Goal: Contribute content: Contribute content

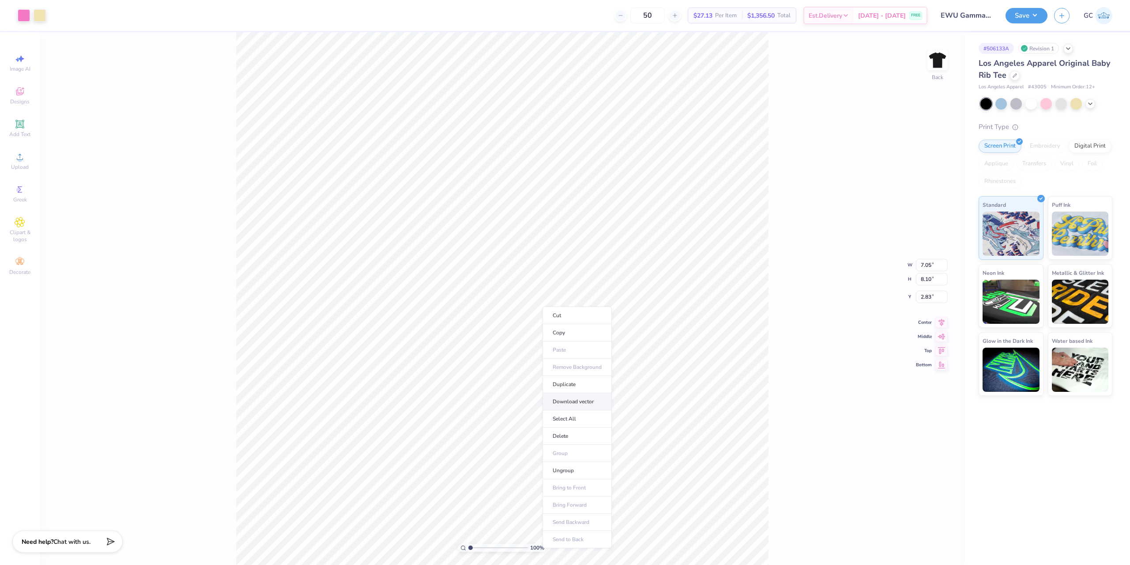
click at [576, 399] on li "Download vector" at bounding box center [576, 401] width 69 height 17
click at [658, 291] on li "Download vector" at bounding box center [645, 288] width 69 height 17
type input "1.64913377760655"
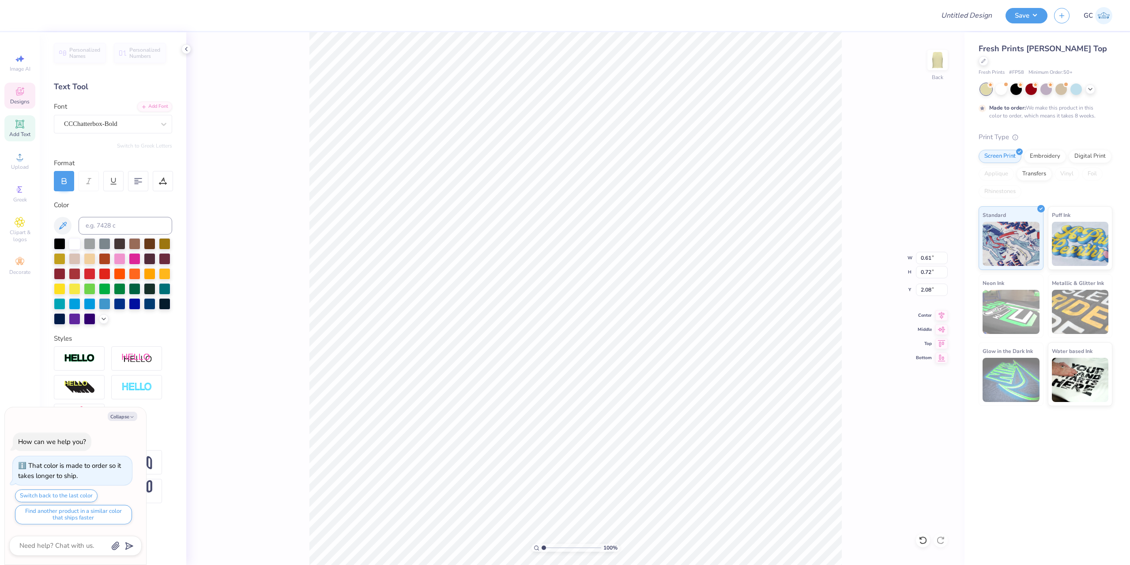
scroll to position [8, 1]
type textarea "x"
type textarea "g"
type textarea "x"
type input "0.58"
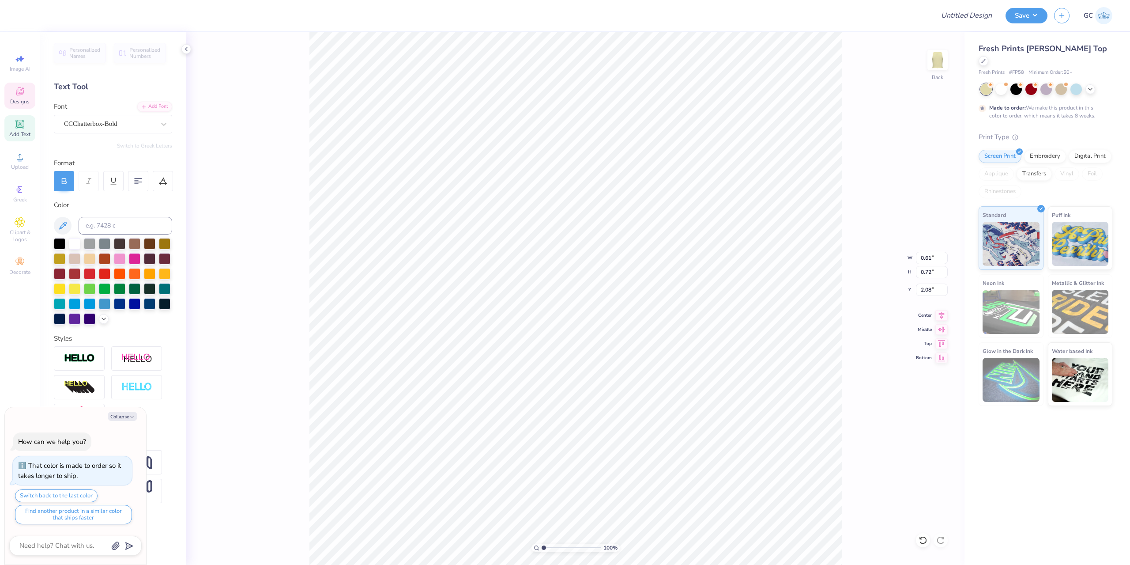
type input "0.70"
type input "1.88"
type textarea "x"
type textarea "p"
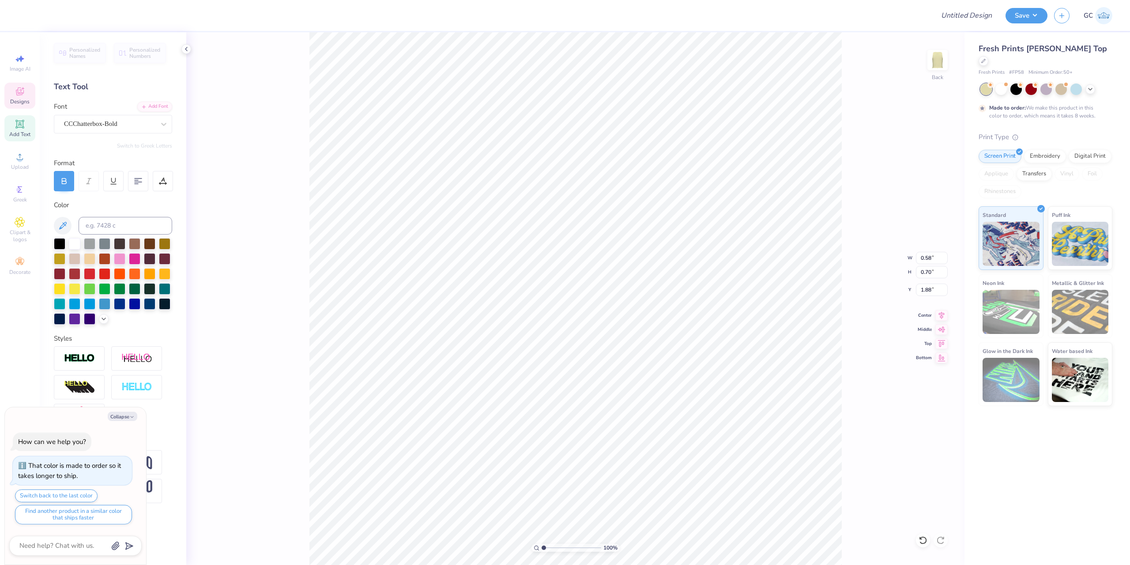
type textarea "x"
type input "0.23"
type input "0.92"
type input "4.33"
type textarea "x"
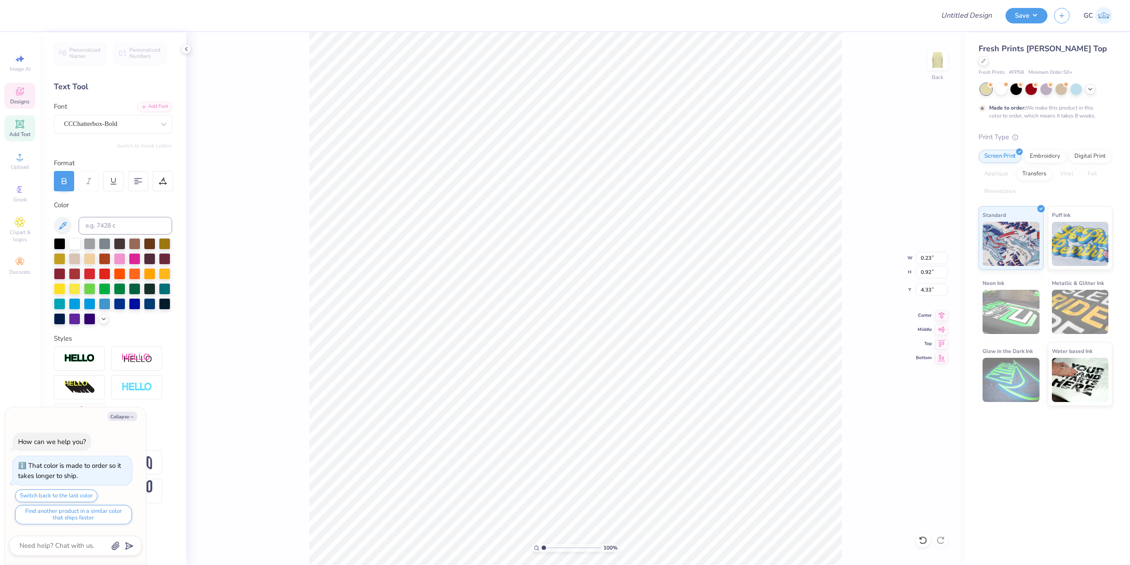
type textarea "h"
type textarea "x"
type textarea "i"
type textarea "x"
type input "3.32211092047231"
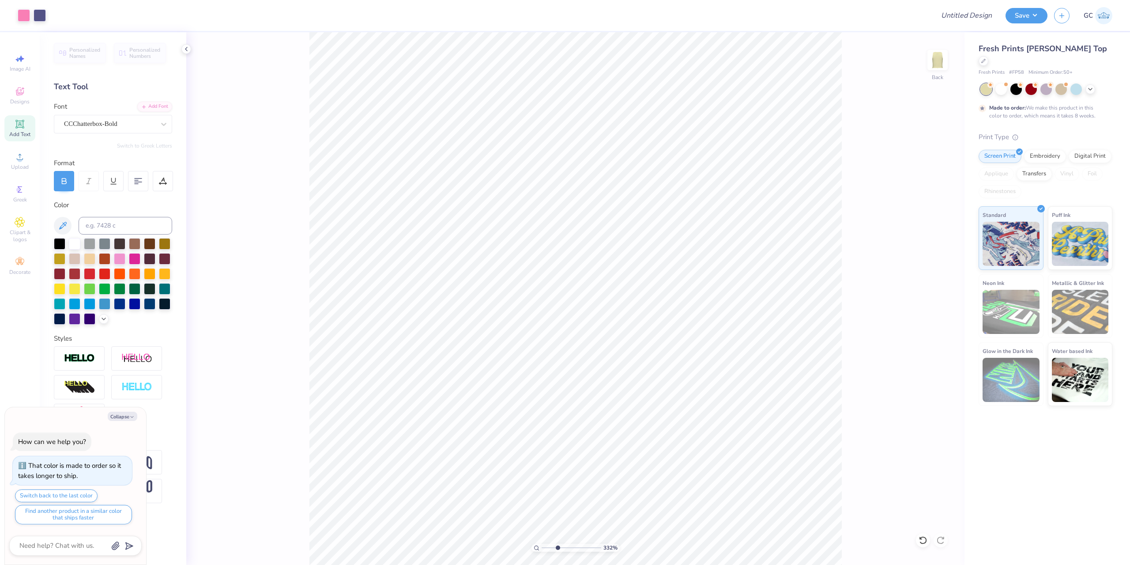
type textarea "x"
type input "3.32211092047231"
type textarea "x"
type input "3.32211092047231"
type textarea "x"
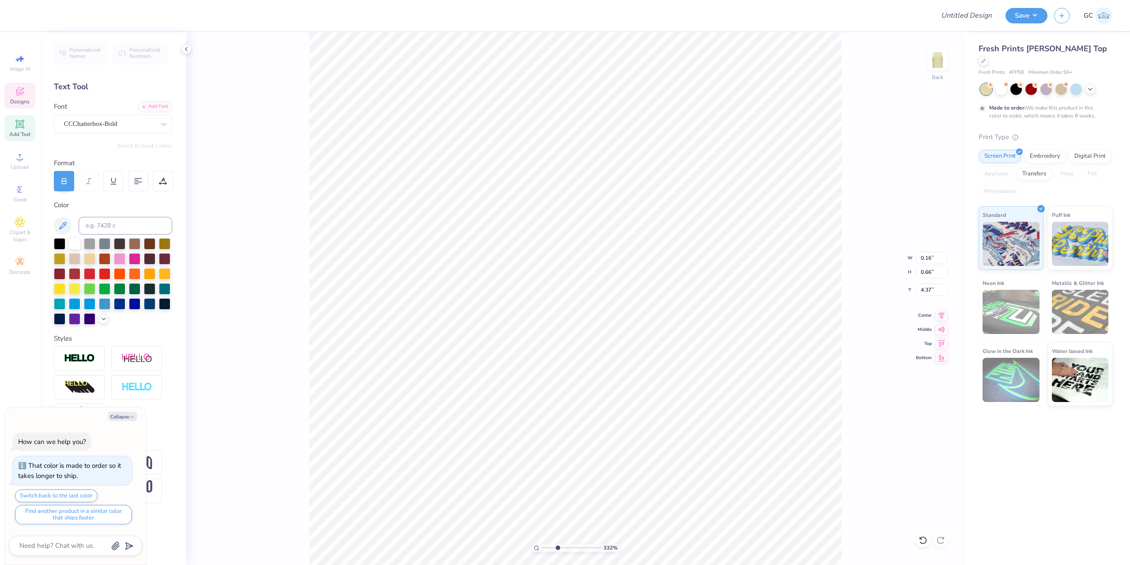
type input "3.32211092047231"
type input "0.19"
type input "0.78"
type textarea "x"
type input "3.32211092047231"
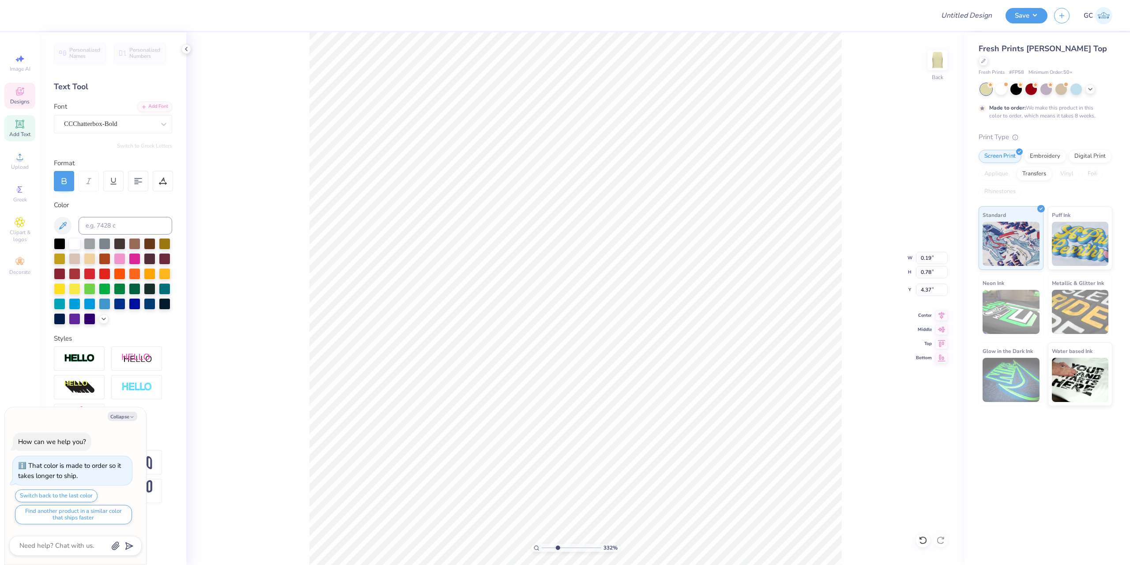
type textarea "x"
type input "3.32211092047231"
type input "4.27"
type textarea "x"
type input "3.32211092047231"
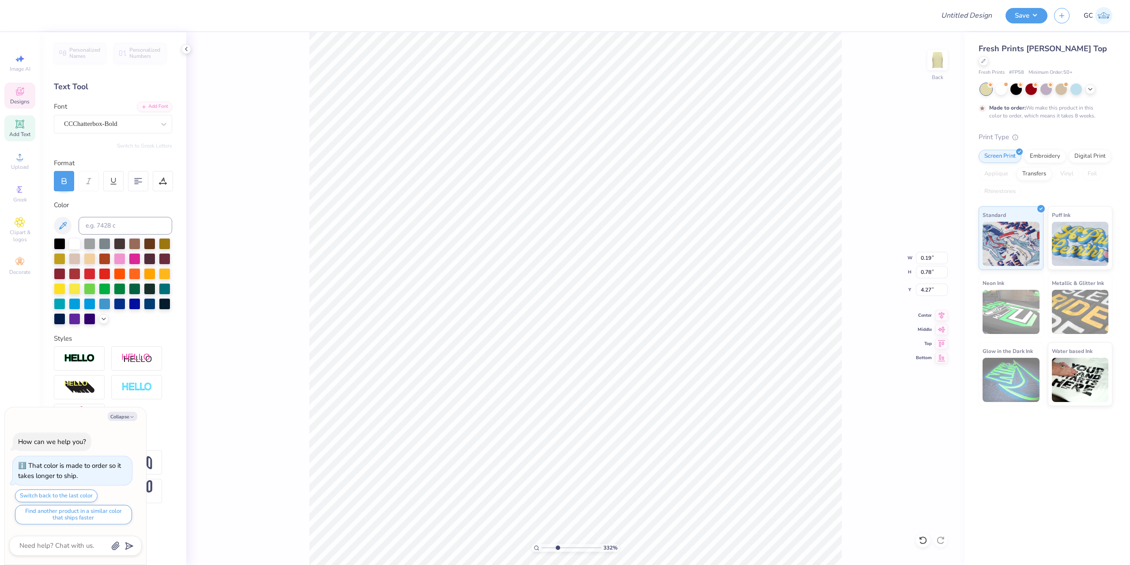
type textarea "x"
type input "3.32211092047231"
type input "4.20"
type textarea "x"
type input "3.32211092047231"
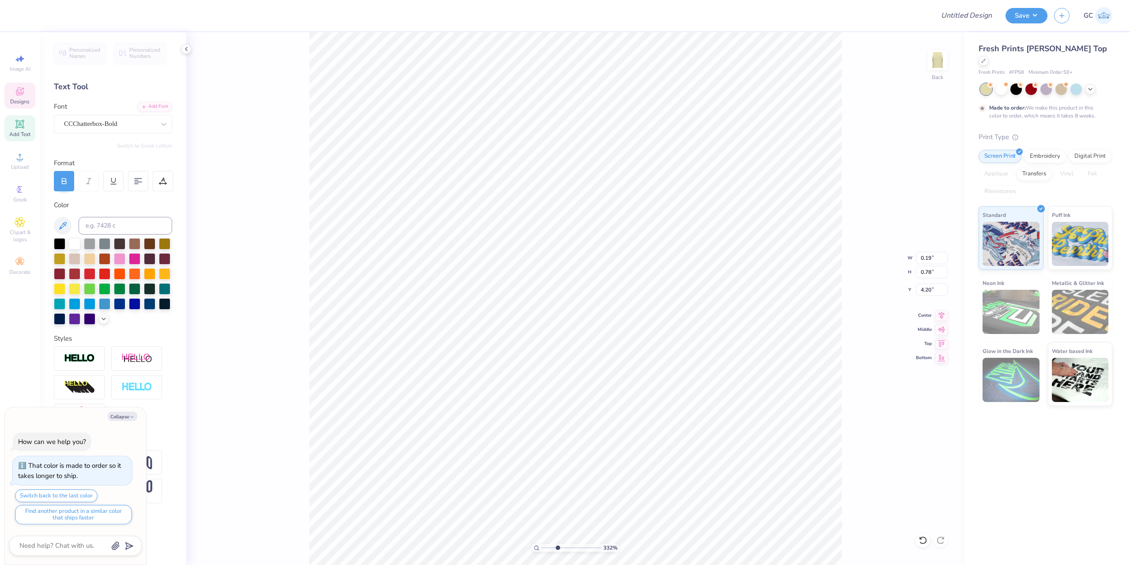
type textarea "x"
type input "3.32211092047231"
type input "0.23"
type input "0.93"
type textarea "x"
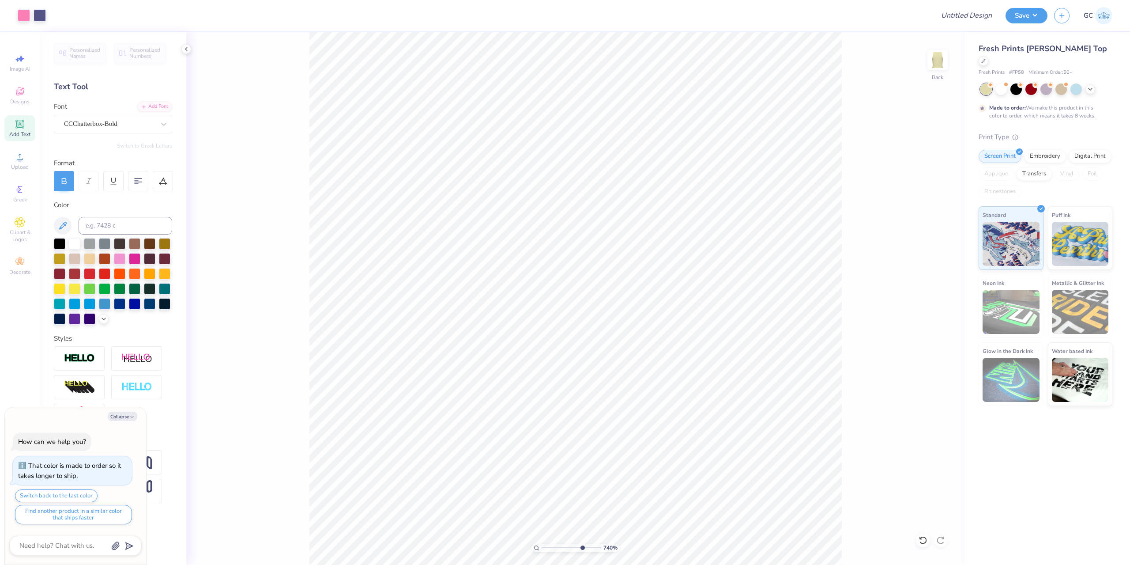
type input "10"
type textarea "x"
type input "1.82528205522702"
type textarea "x"
type input "1.82528205522702"
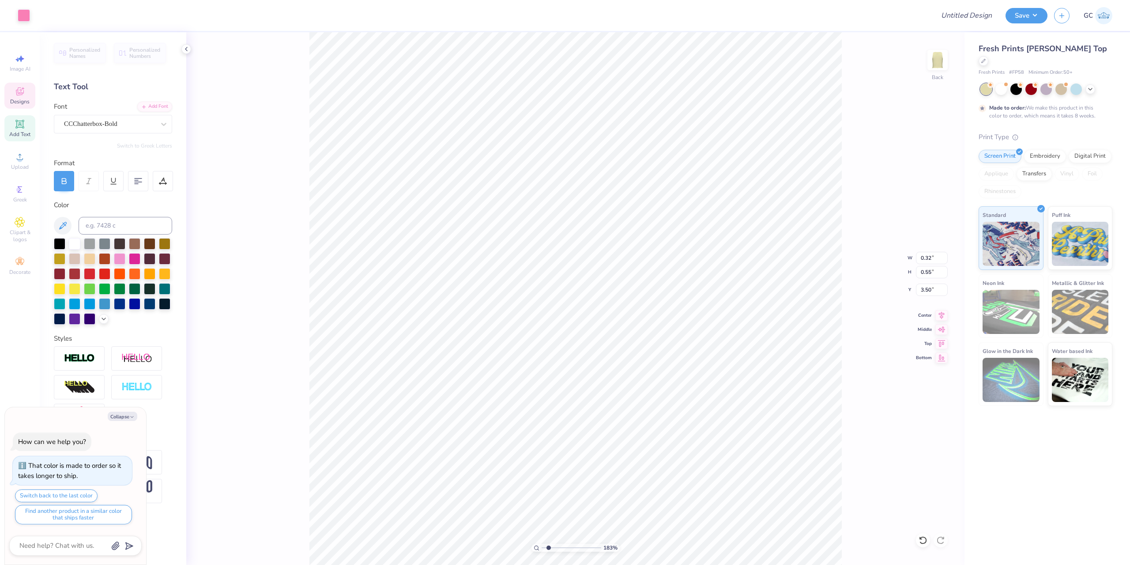
type textarea "x"
type input "10"
type textarea "x"
type input "3.48"
type textarea "x"
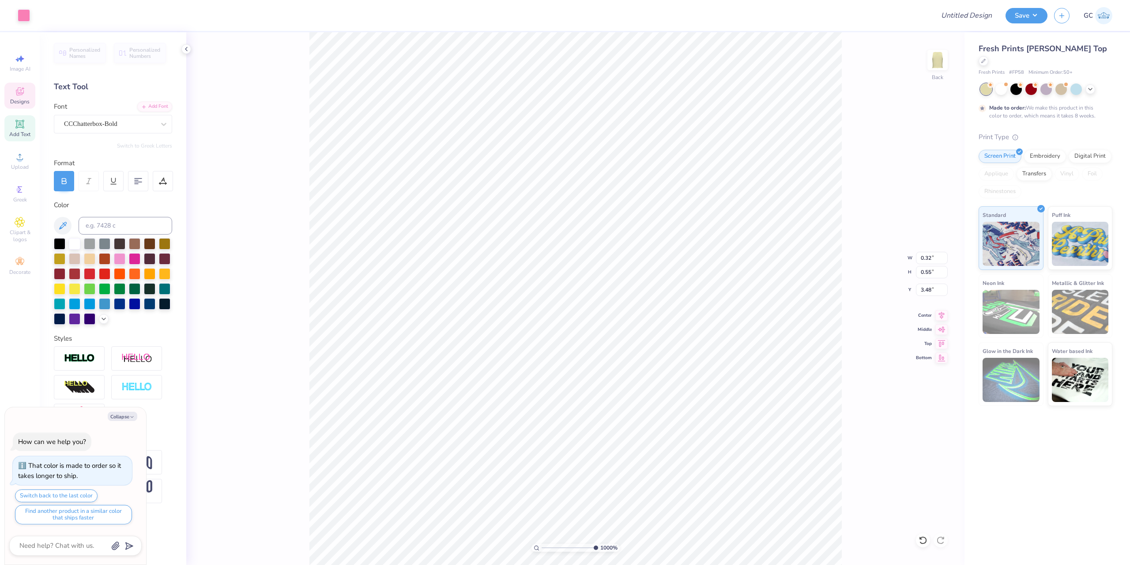
type input "0.33"
type input "0.58"
type input "3.40"
type textarea "x"
type input "3.39"
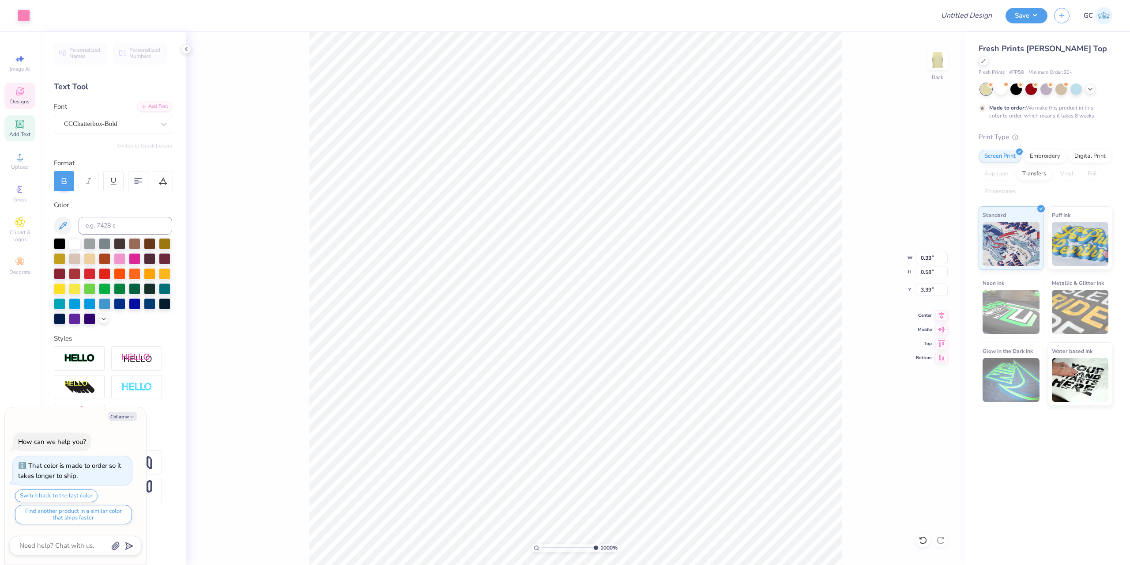
type textarea "x"
type input "0.34"
type input "0.60"
type textarea "x"
type input "5.97"
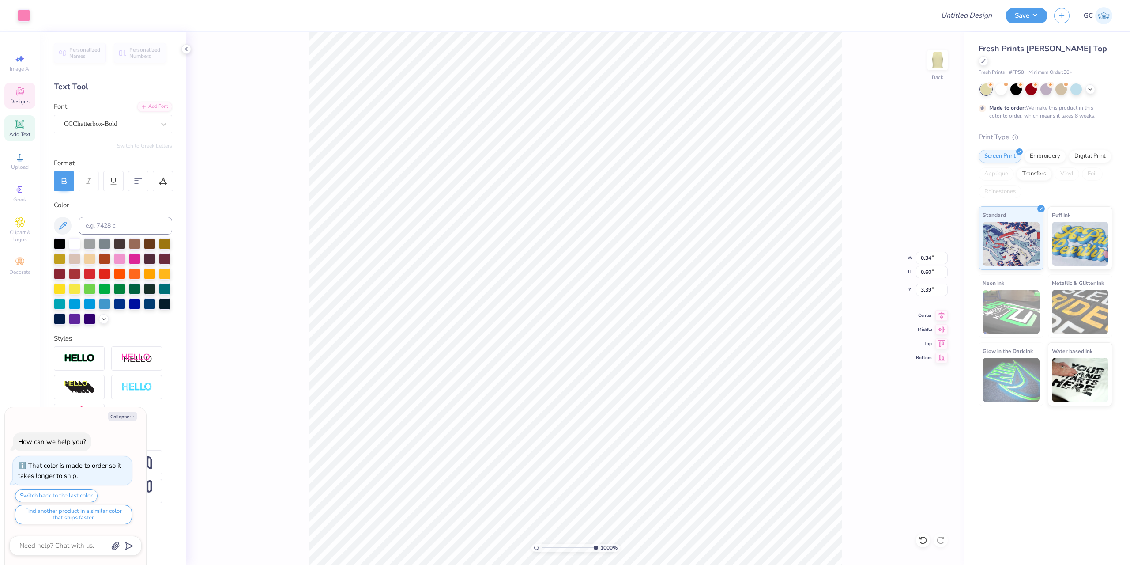
type input "6.67"
type input "0.55"
type textarea "x"
type input "0.32"
type input "0.55"
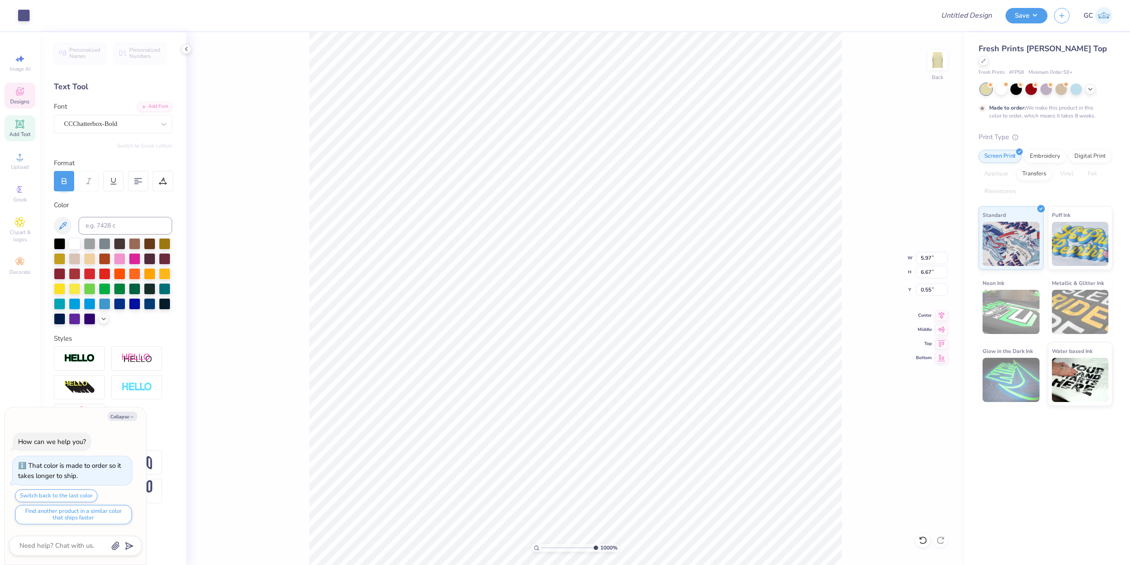
type input "3.48"
type textarea "x"
type input "0.33"
type input "0.56"
type textarea "x"
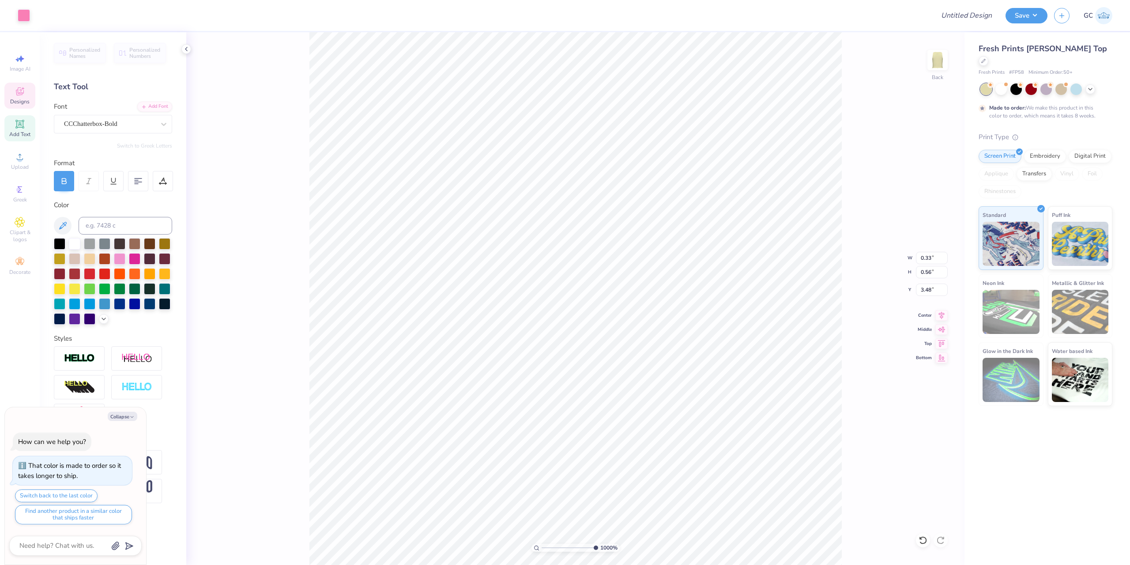
type input "0.57"
type textarea "x"
type input "0.34"
type input "0.58"
type textarea "x"
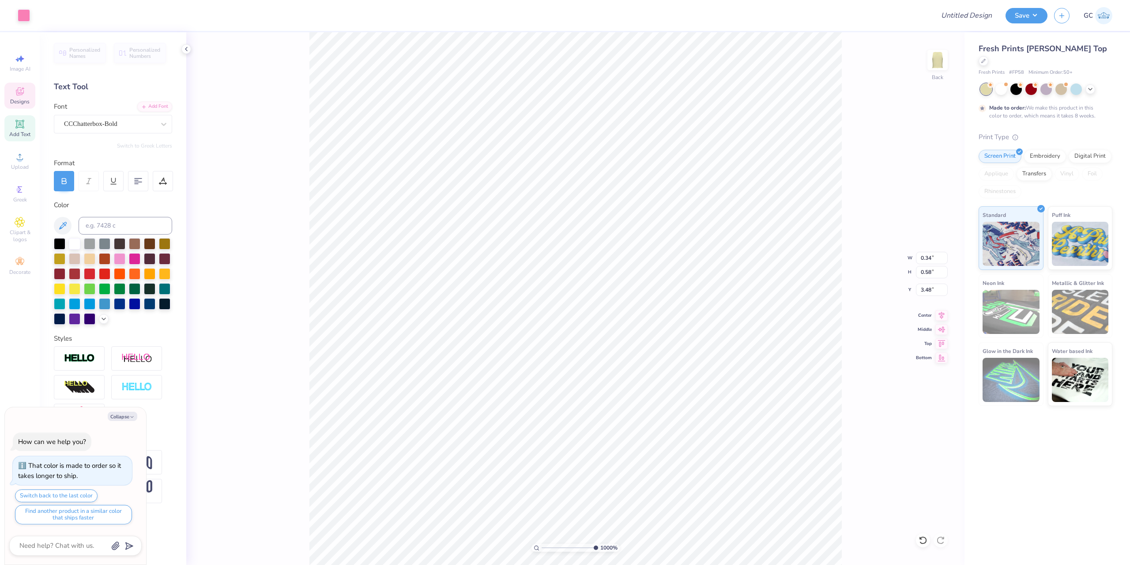
type input "3.47"
type textarea "x"
type input "4.96411413431099"
type input "3.48"
type input "2.01734957697155"
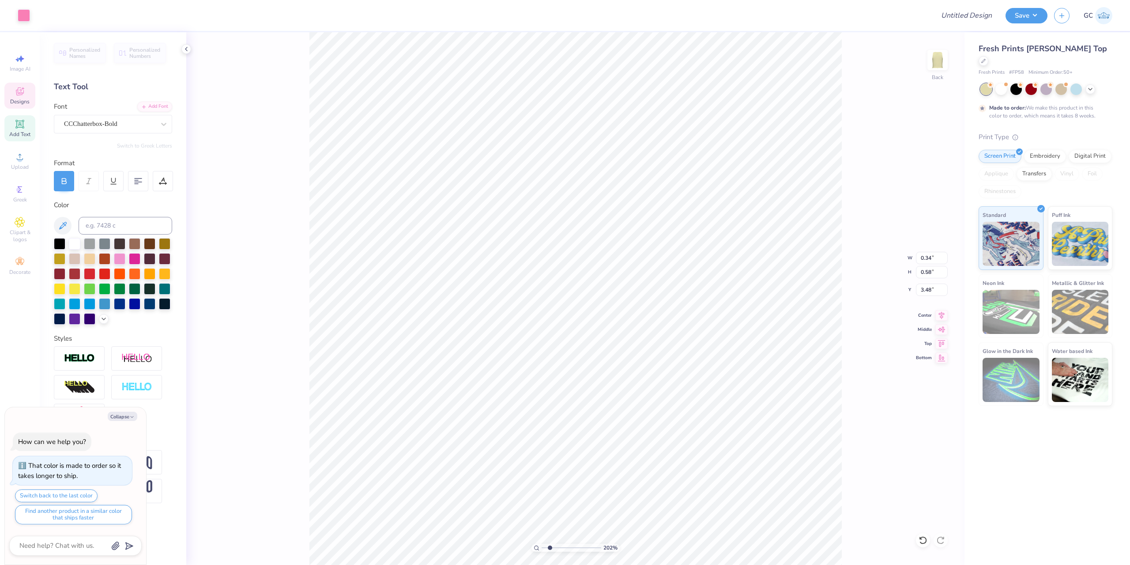
type textarea "x"
type input "2.01734957697155"
type textarea "x"
type input "9.04792147113708"
type textarea "x"
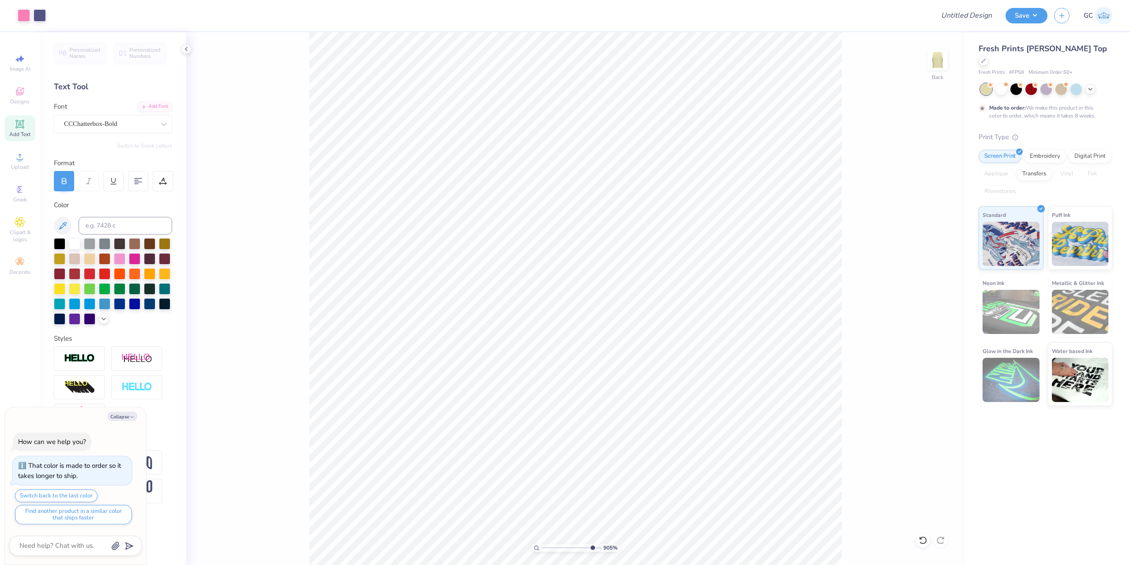
type input "9.04792147113708"
type textarea "x"
type input "9.04792147113708"
type textarea "x"
type input "2.72354586819477"
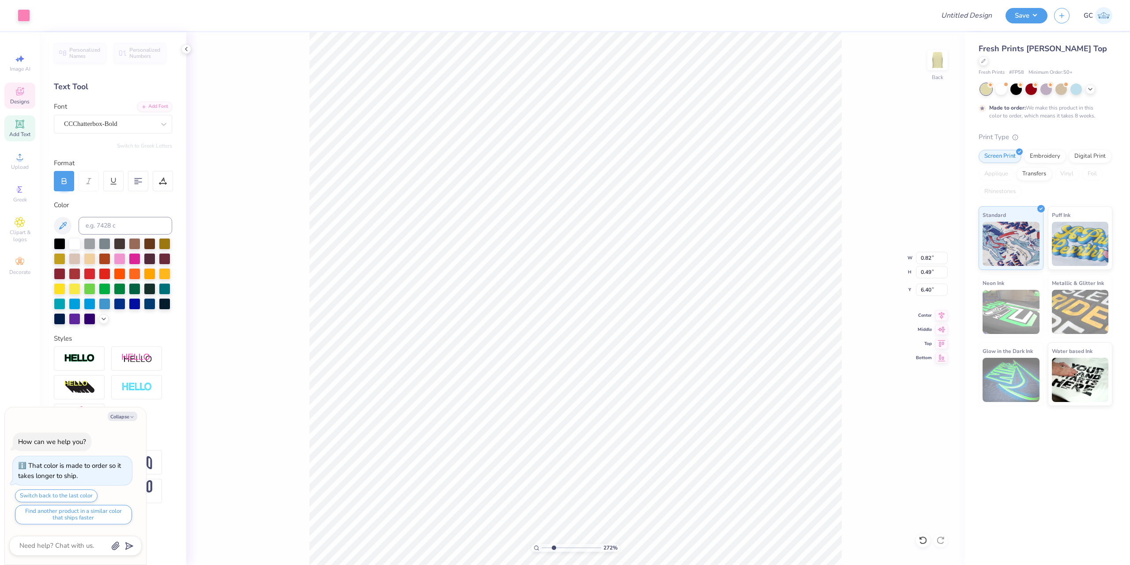
type textarea "x"
type input "9.04792147113708"
type textarea "x"
type input "0.37"
type input "0.66"
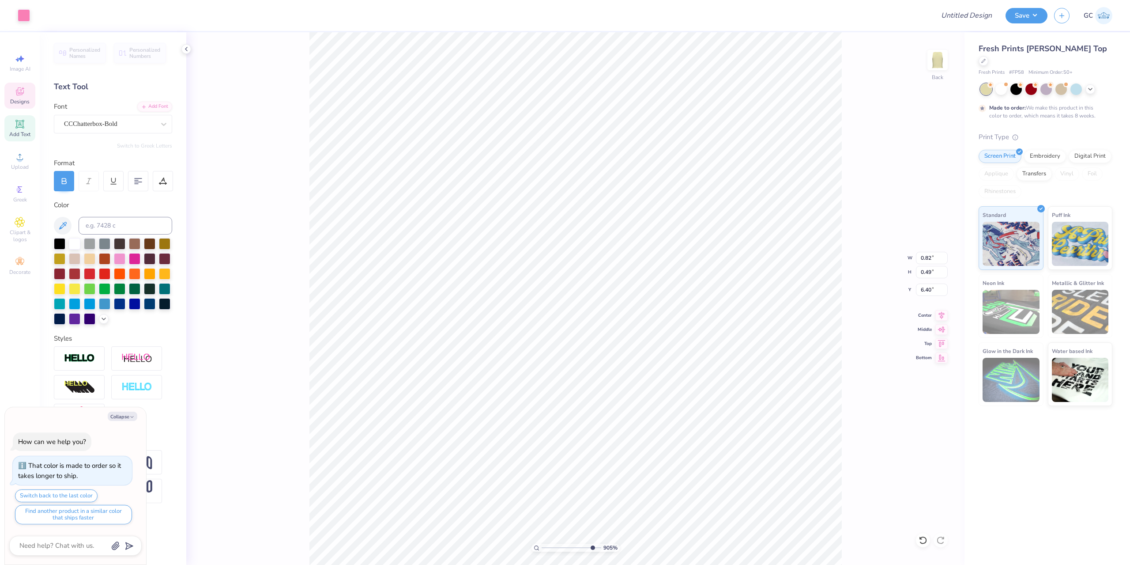
type input "6.50"
type textarea "x"
type input "6.51"
type textarea "x"
type input "0.38"
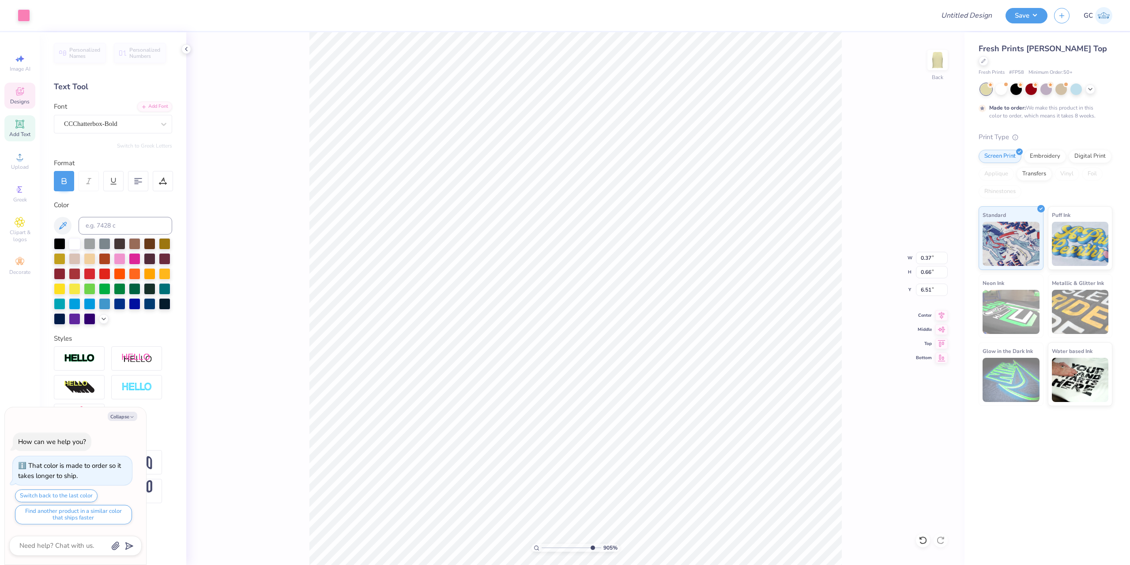
type input "0.68"
type input "6.50"
type textarea "x"
type input "3.67695424770963"
type textarea "x"
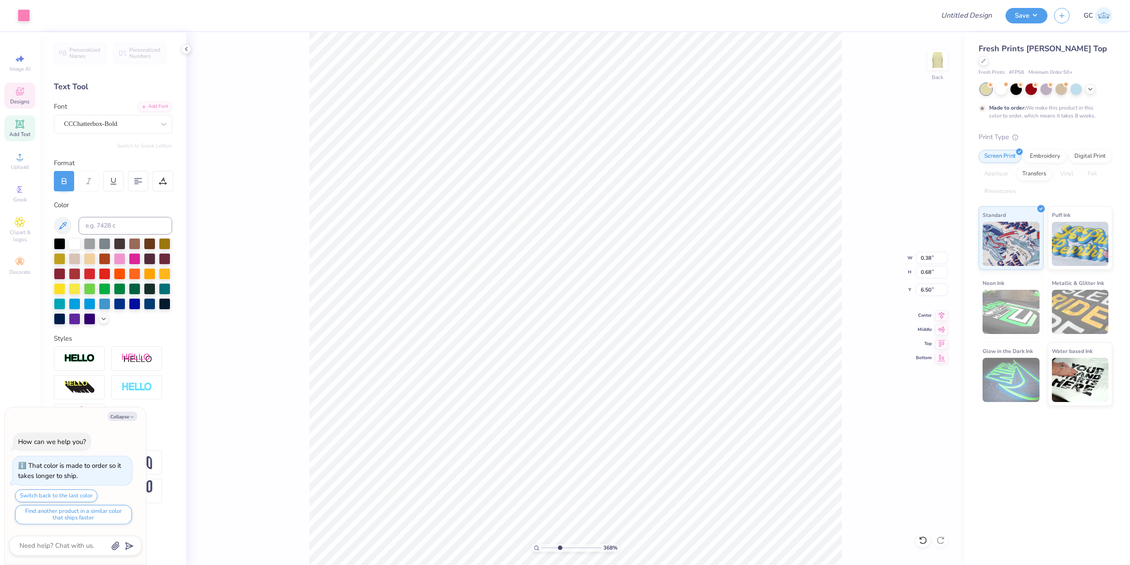
type input "3.67695424770963"
type input "0.53"
type input "0.45"
type input "6.25"
type textarea "x"
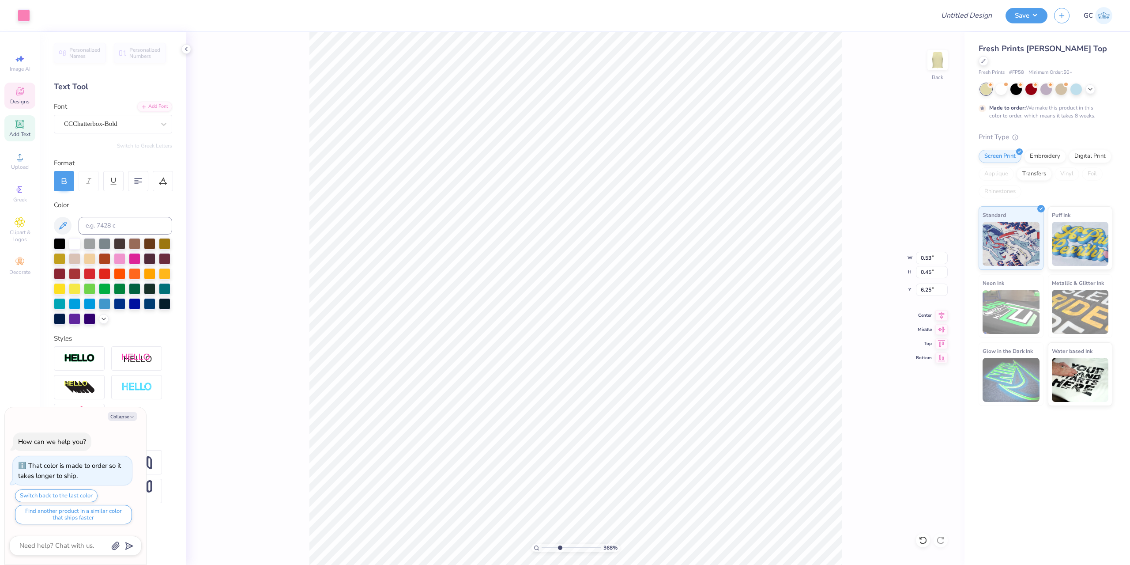
type input "3.67695424770963"
type textarea "x"
type input "3.67695424770963"
type input "0.56"
type input "0.47"
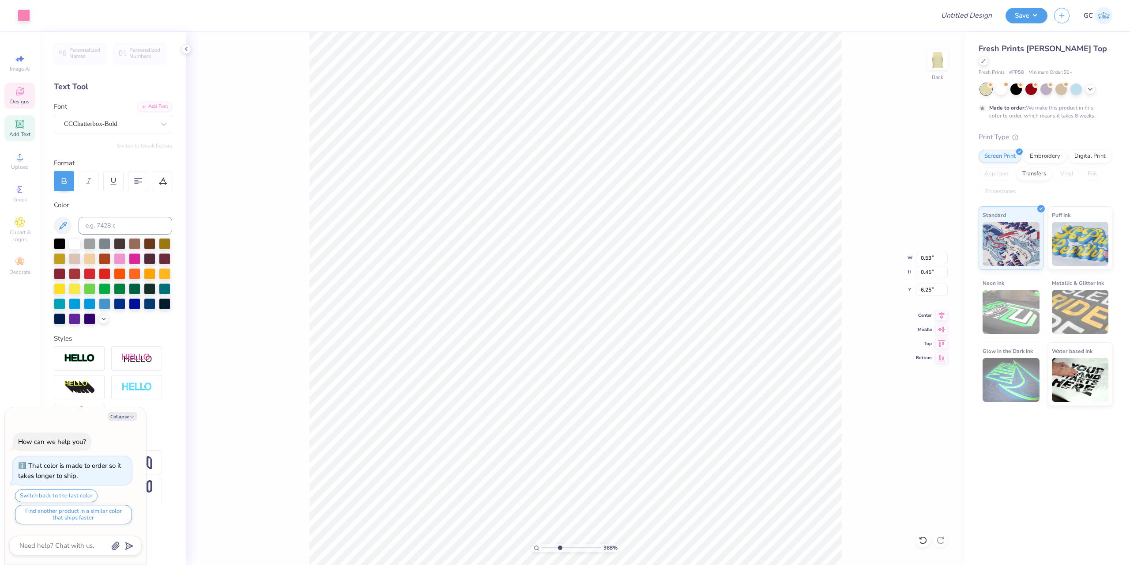
type input "6.23"
type textarea "x"
type input "10"
type textarea "x"
type input "0.57"
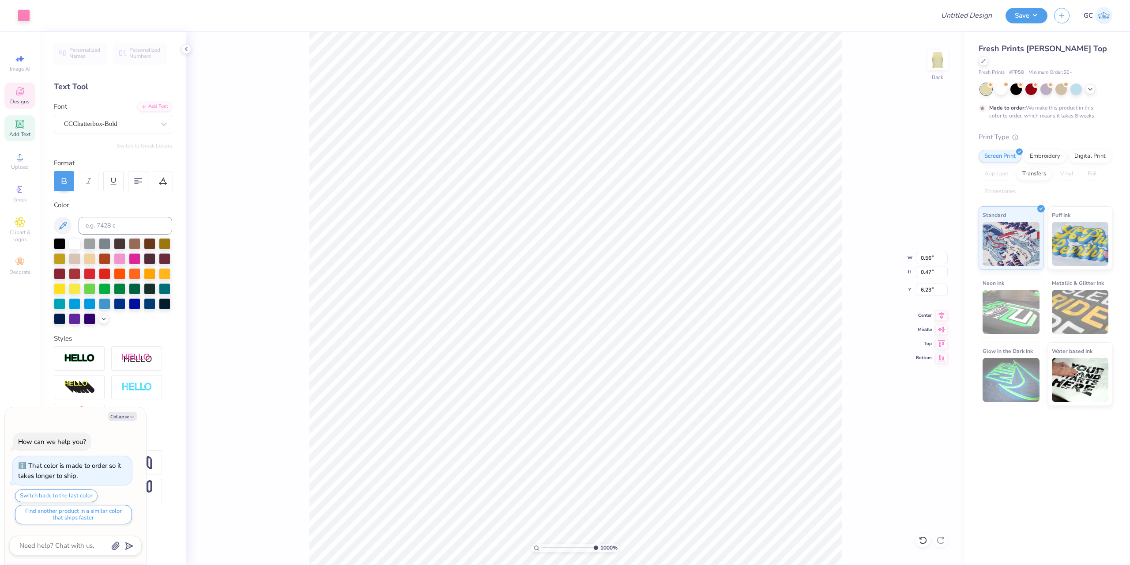
type input "0.48"
type input "6.22"
type textarea "x"
type input "2.22962763702902"
type input "6.23"
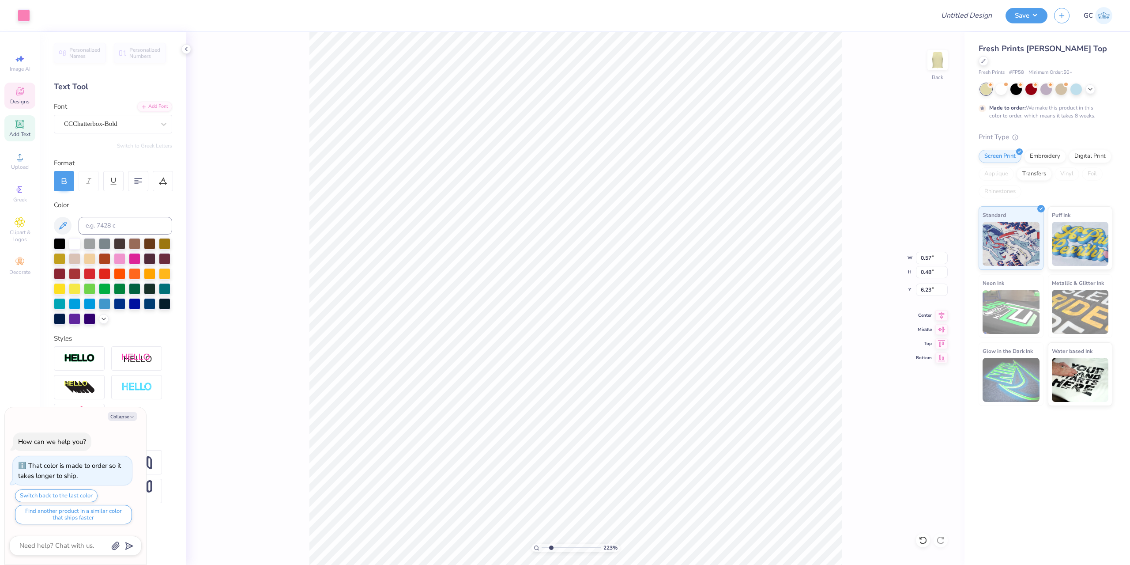
type input "1.35199925397499"
type textarea "x"
type input "1.35199925397499"
type textarea "x"
type input "1.35199925397499"
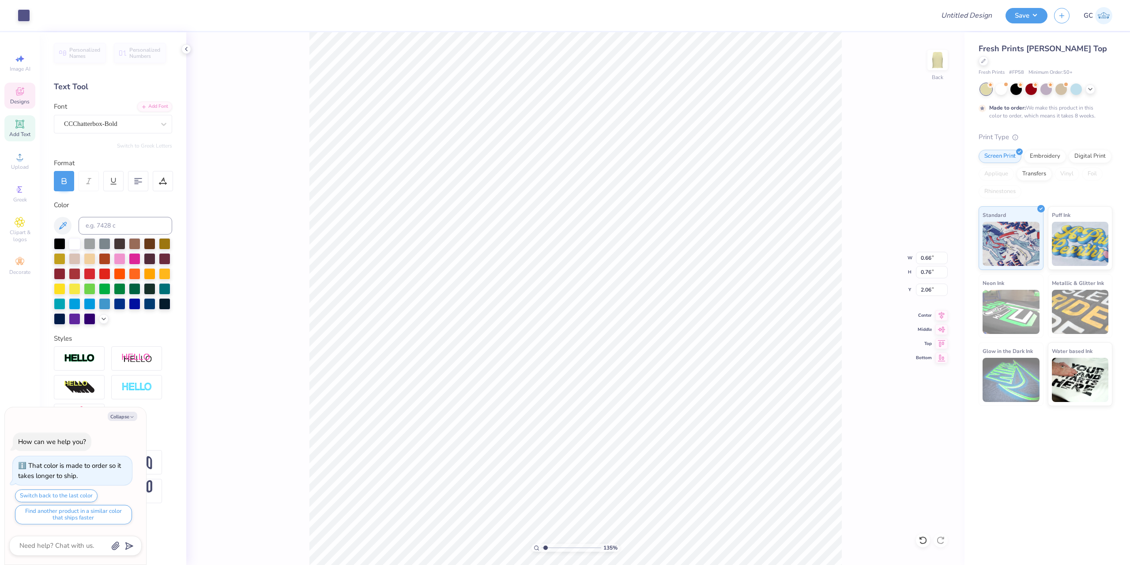
type textarea "x"
type input "2.46424291384661"
type textarea "x"
type input "2.46424291384661"
type textarea "x"
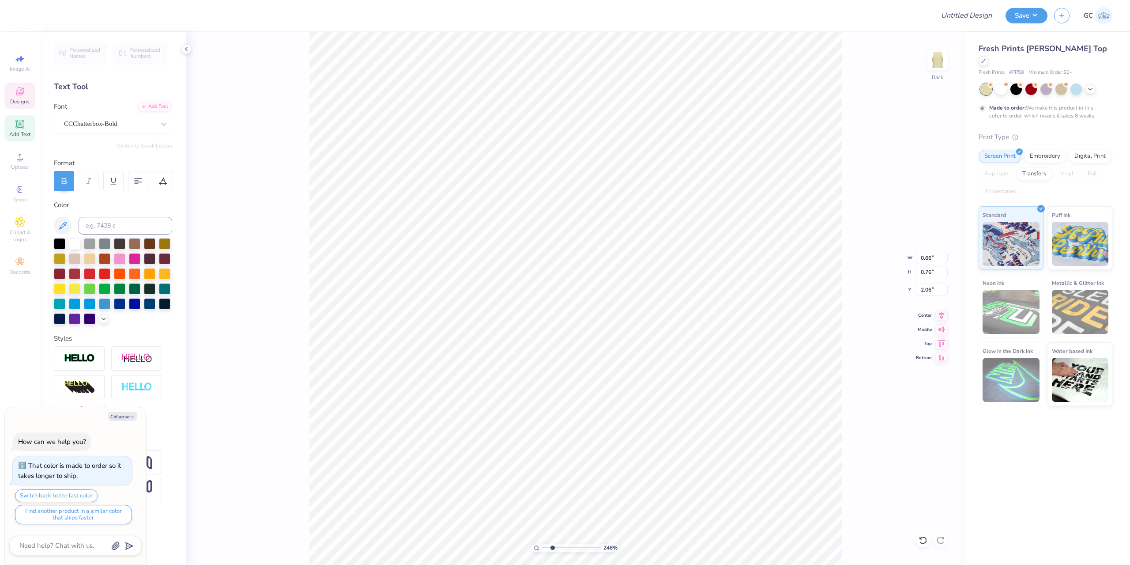
type input "2.46424291384661"
type input "0.79"
type input "0.92"
type input "1.90"
type textarea "x"
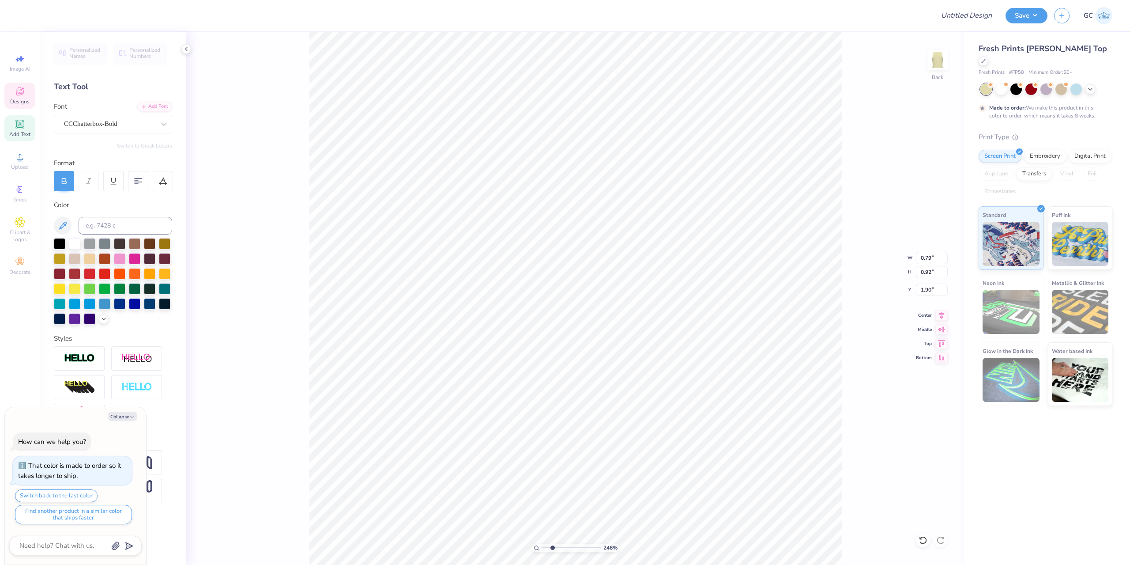
type input "2.46424291384661"
type textarea "x"
type input "2.46424291384661"
type input "1.97"
type textarea "x"
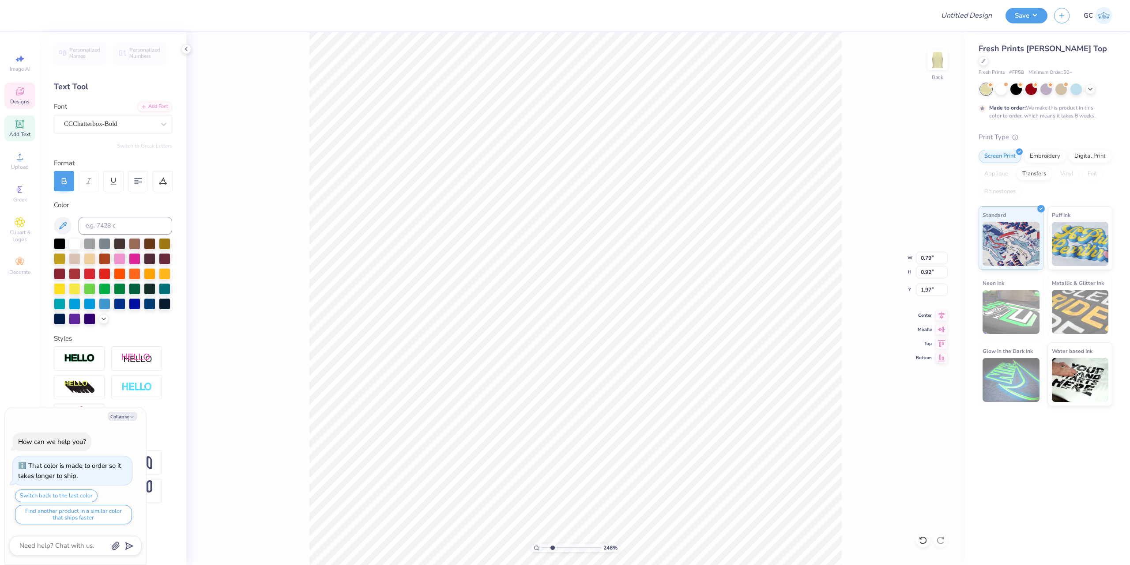
type input "2.46424291384661"
type input "0.59"
type input "0.74"
type input "1.86"
type textarea "x"
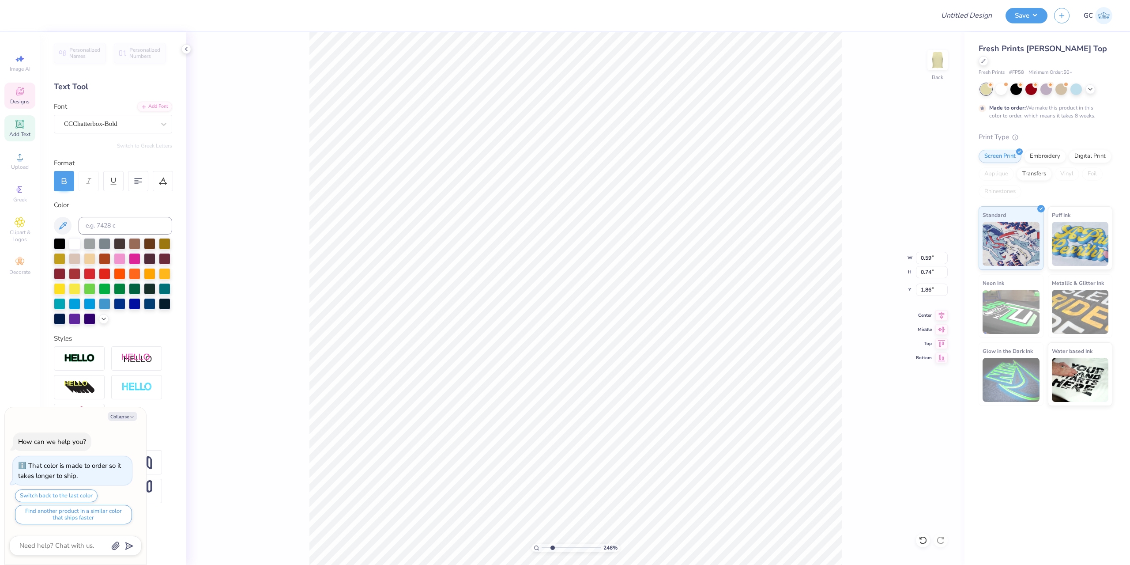
type input "2.46424291384661"
type textarea "x"
type input "2.46424291384661"
type input "0.73"
type input "0.91"
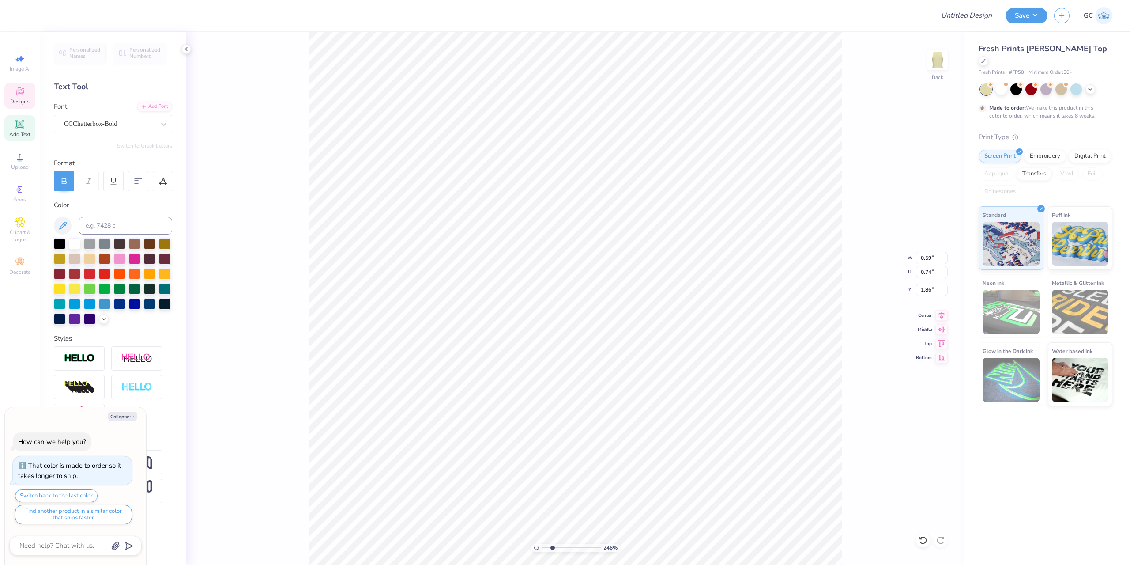
type input "1.68"
type textarea "x"
type input "2.46424291384661"
type input "1.70"
type textarea "x"
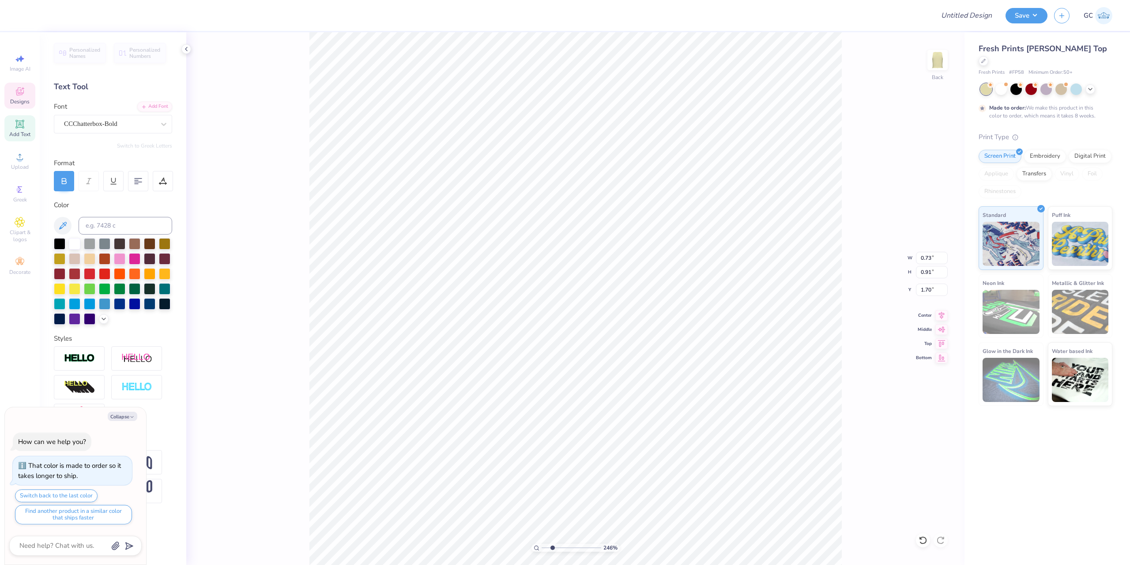
type input "2.46424291384661"
type textarea "x"
type input "2.46424291384661"
type input "0.70"
type input "0.88"
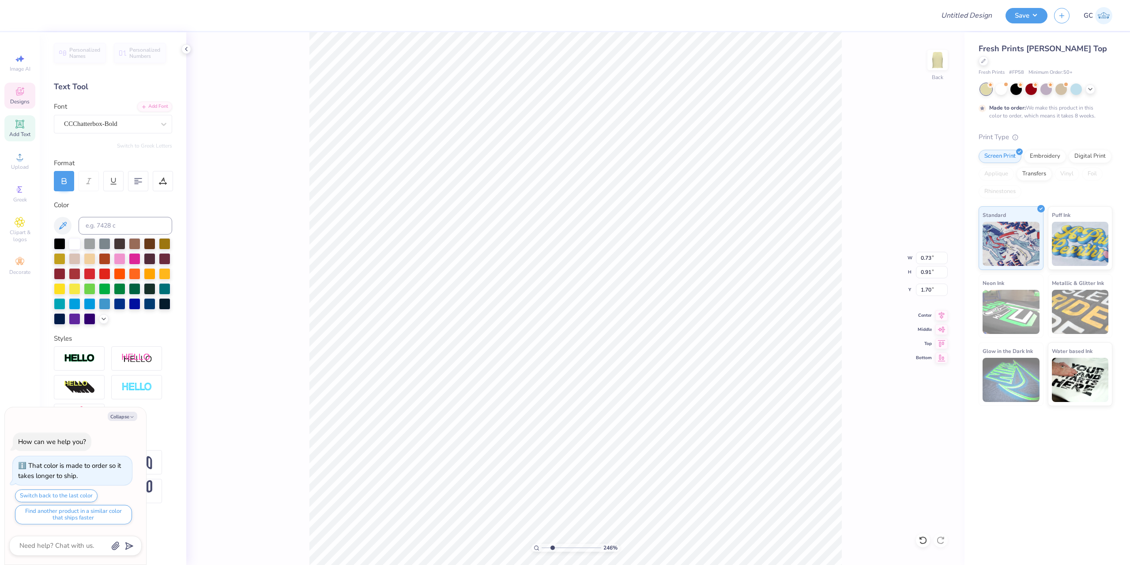
type input "1.74"
type textarea "x"
type input "6.06378944861184"
type textarea "x"
type input "6.06378944861184"
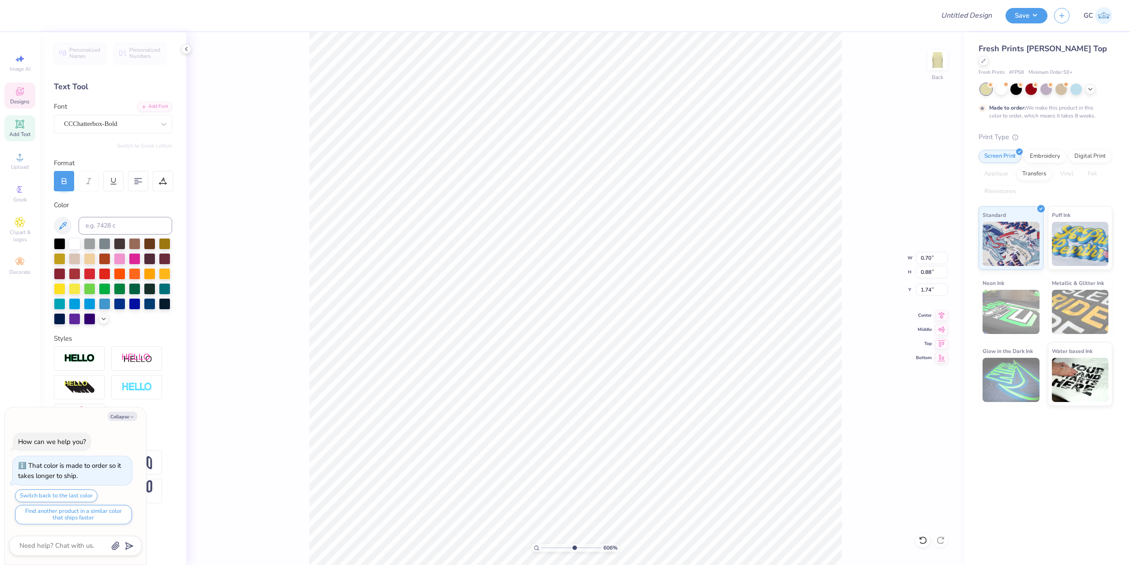
type textarea "x"
type input "2.46424291384661"
type input "1.72"
type input "2.01734957697155"
type textarea "x"
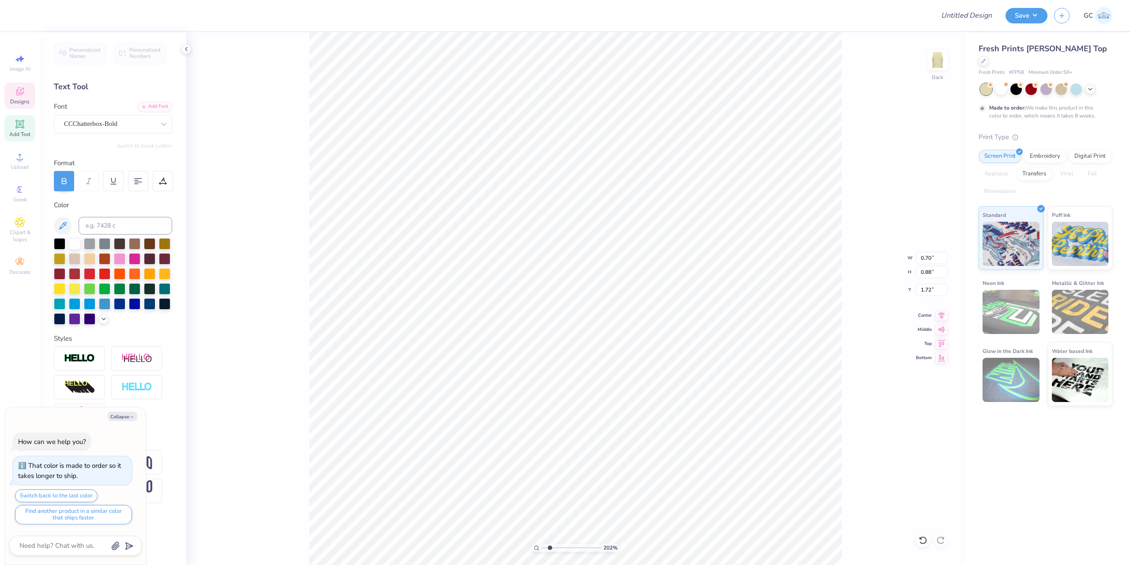
type input "2.01734957697155"
type input "0.78"
type input "1.04"
type input "4.27"
type textarea "x"
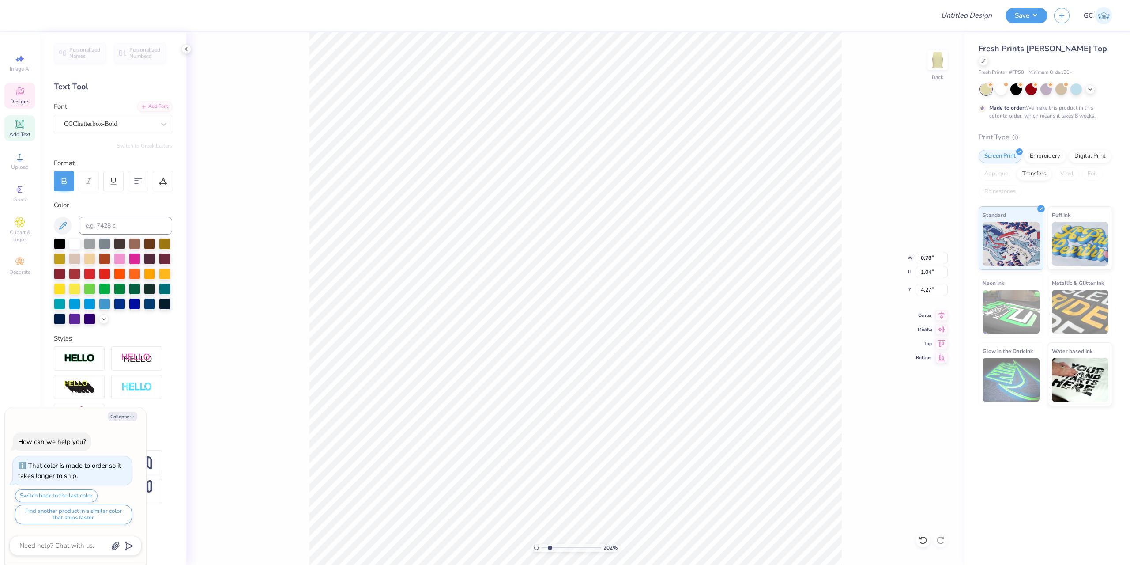
type input "2.01734957697155"
type textarea "x"
type input "2.01734957697155"
type input "0.81"
type input "1.08"
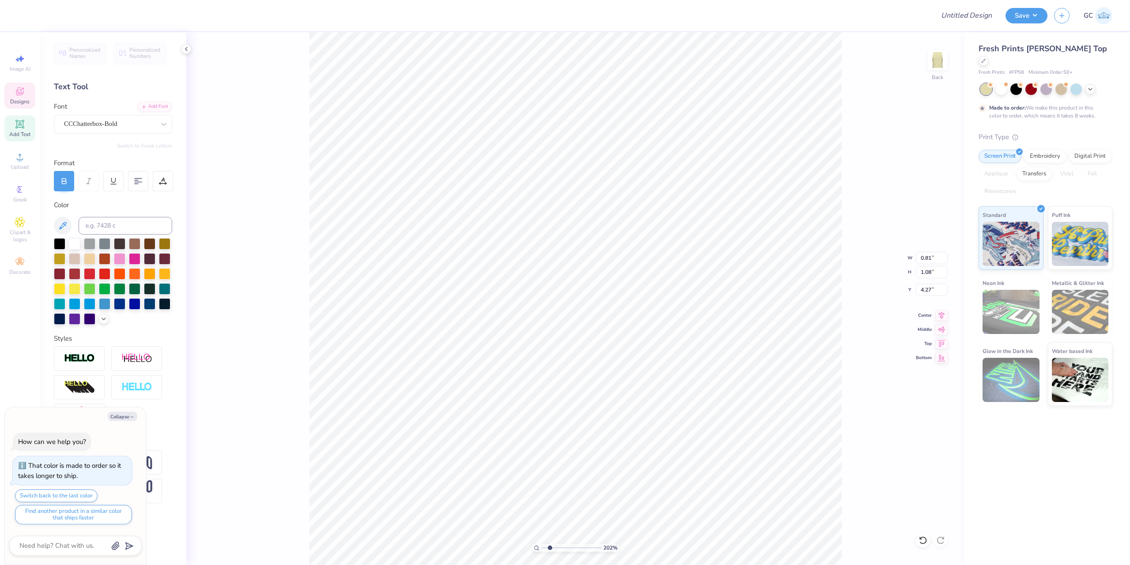
type textarea "x"
type input "2.01734957697155"
type textarea "x"
type input "1.10681260672262"
type textarea "x"
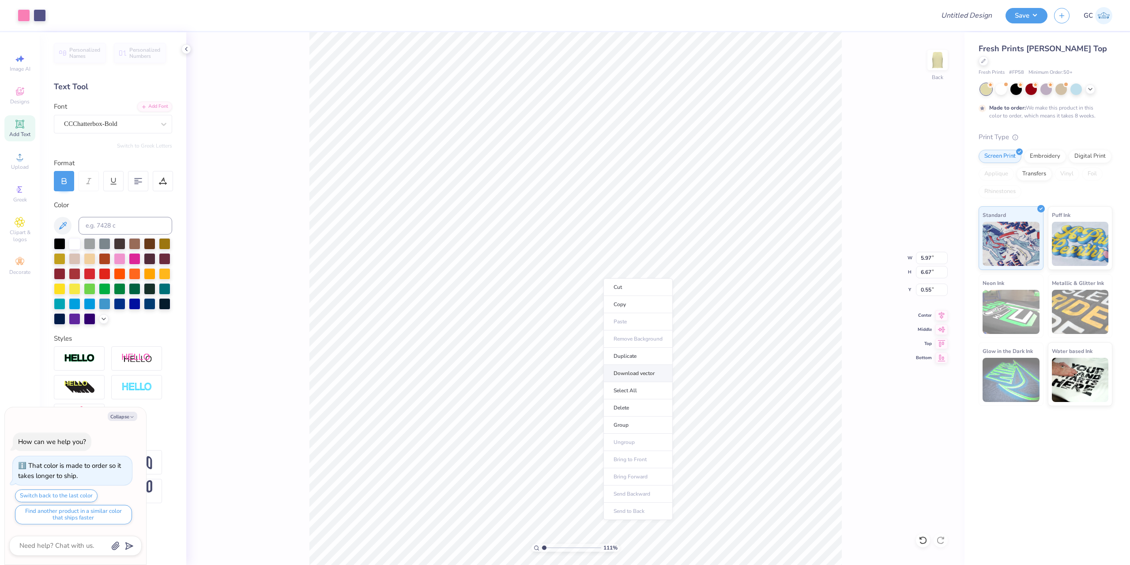
click at [641, 376] on li "Download vector" at bounding box center [637, 373] width 69 height 17
type input "1.10681260672262"
type textarea "x"
type input "1.10681260672262"
type textarea "x"
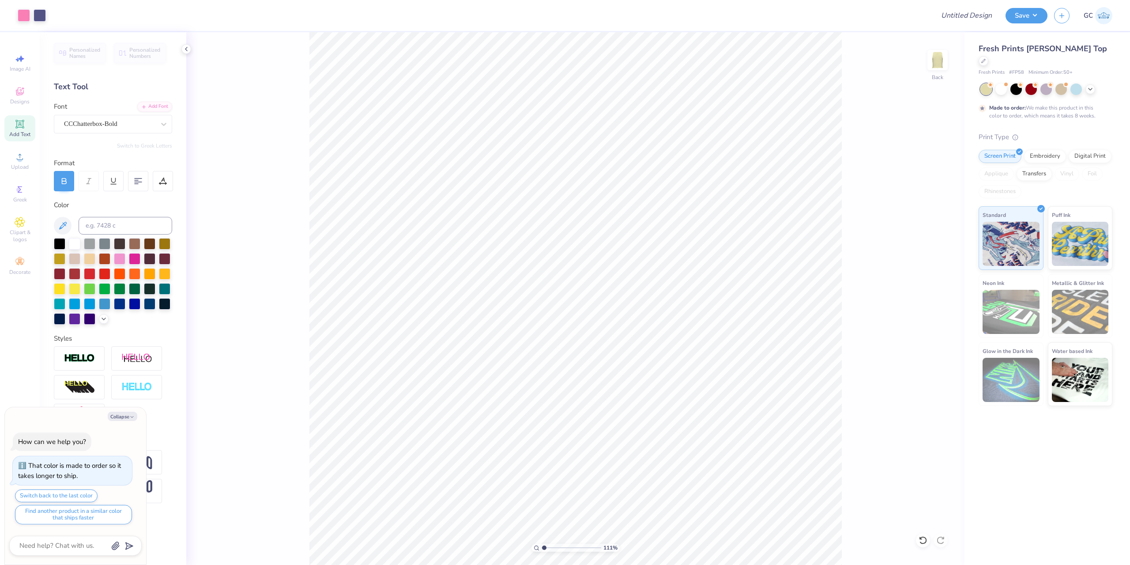
type input "1.10681260672262"
type textarea "x"
type input "1.10681260672262"
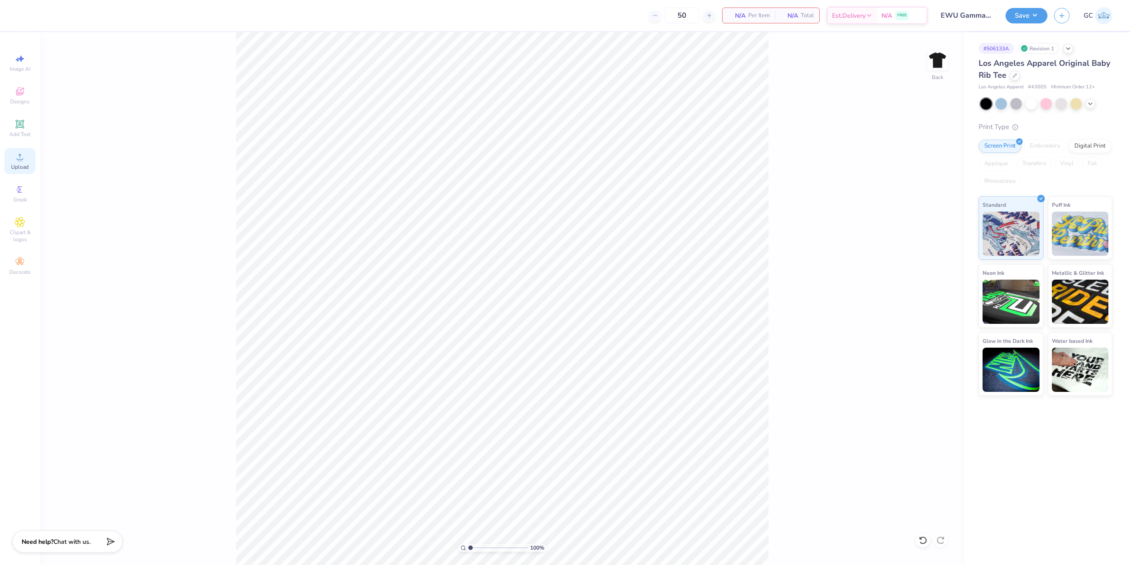
click at [13, 168] on span "Upload" at bounding box center [20, 166] width 18 height 7
type input "3.00"
drag, startPoint x: 920, startPoint y: 290, endPoint x: 931, endPoint y: 293, distance: 10.8
click at [931, 293] on input "3.00" at bounding box center [932, 289] width 32 height 12
type input "2.00"
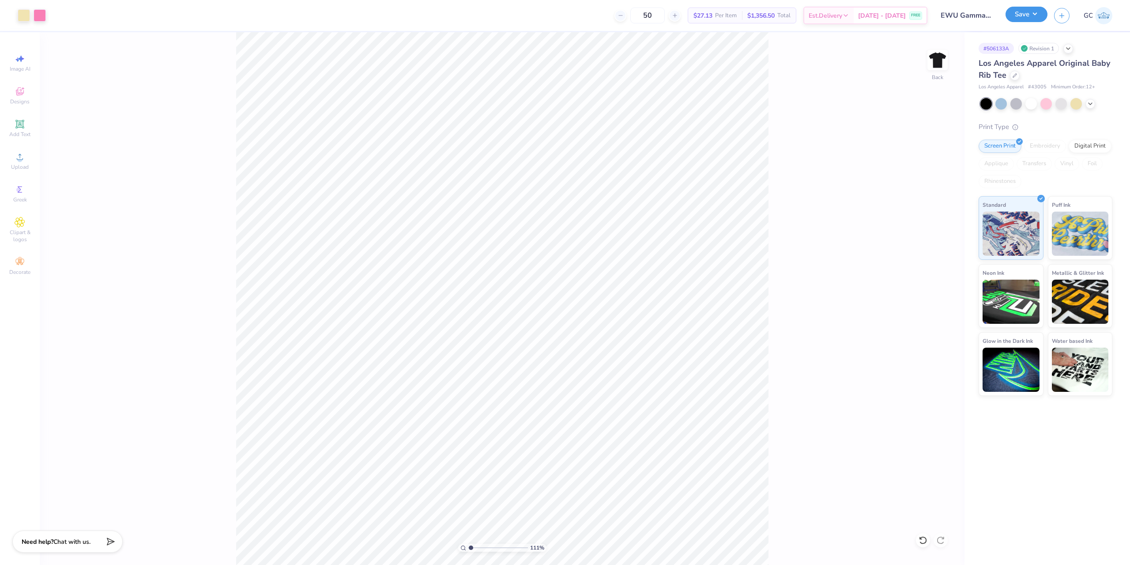
click at [1032, 16] on button "Save" at bounding box center [1026, 14] width 42 height 15
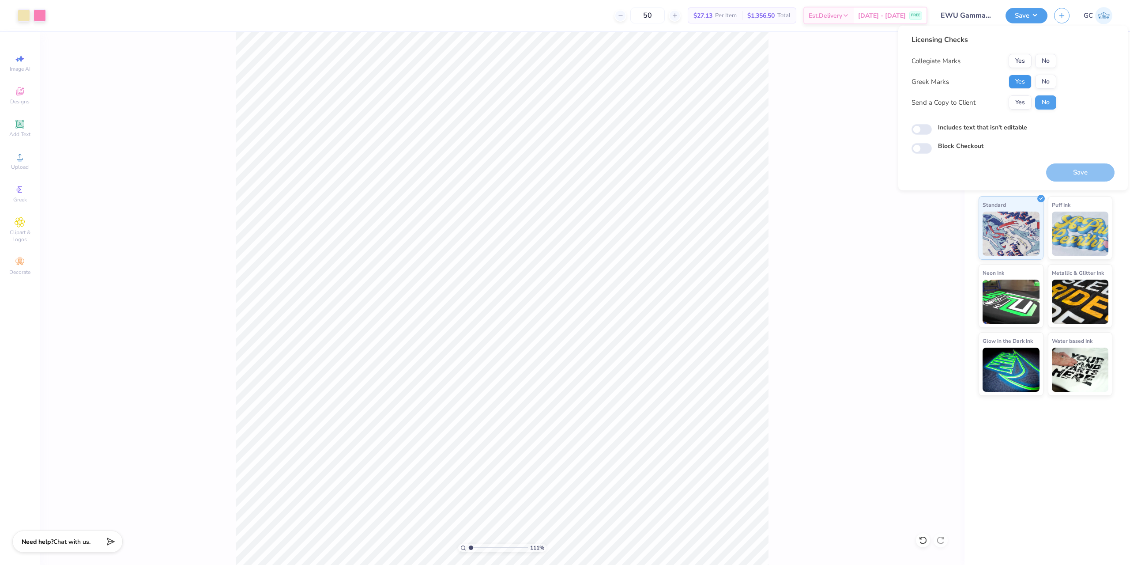
click at [1022, 86] on button "Yes" at bounding box center [1020, 82] width 23 height 14
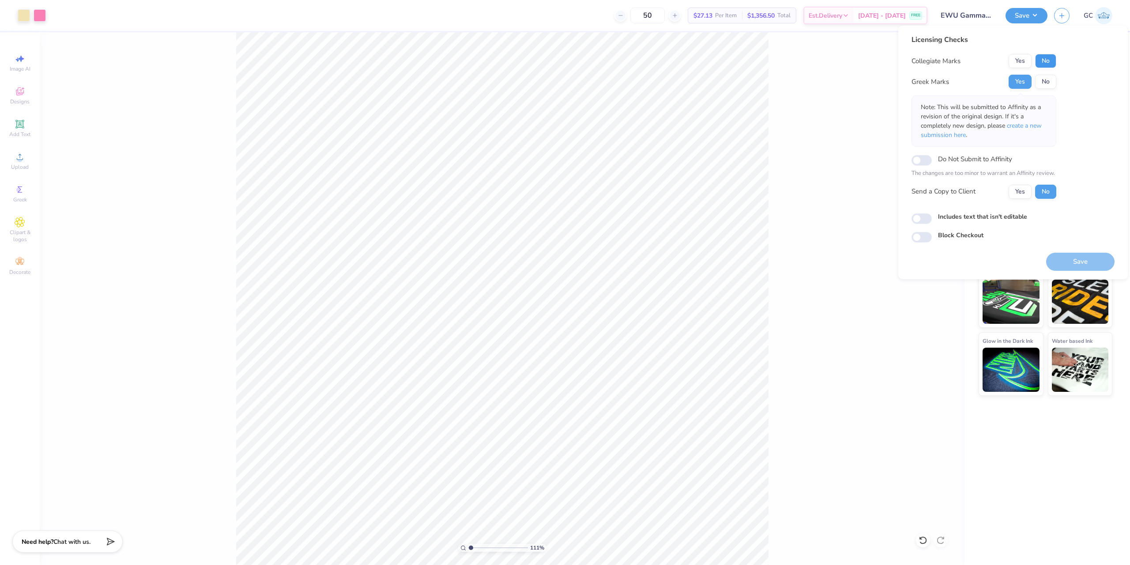
click at [1050, 55] on button "No" at bounding box center [1045, 61] width 21 height 14
click at [1088, 265] on button "Save" at bounding box center [1080, 261] width 68 height 18
type input "1.10522621487156"
